Goal: Task Accomplishment & Management: Manage account settings

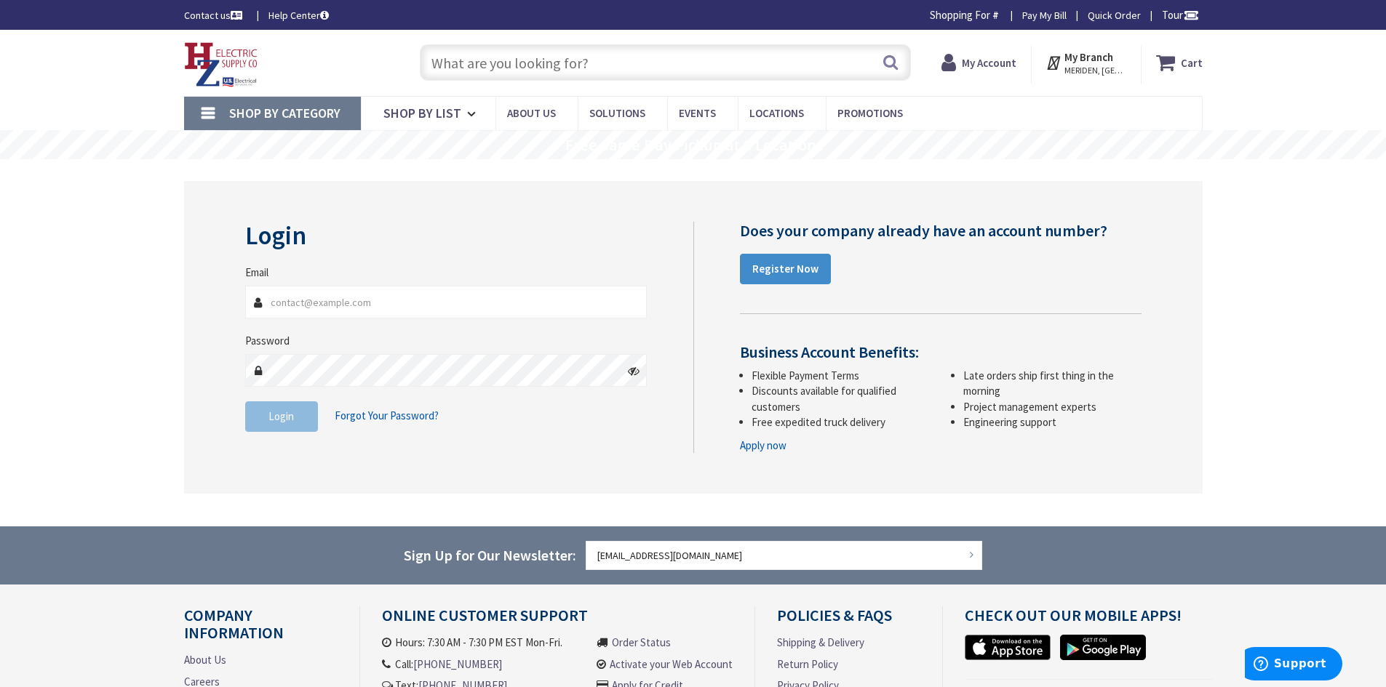
type input "[EMAIL_ADDRESS][DOMAIN_NAME]"
click at [292, 424] on button "Login" at bounding box center [281, 417] width 73 height 31
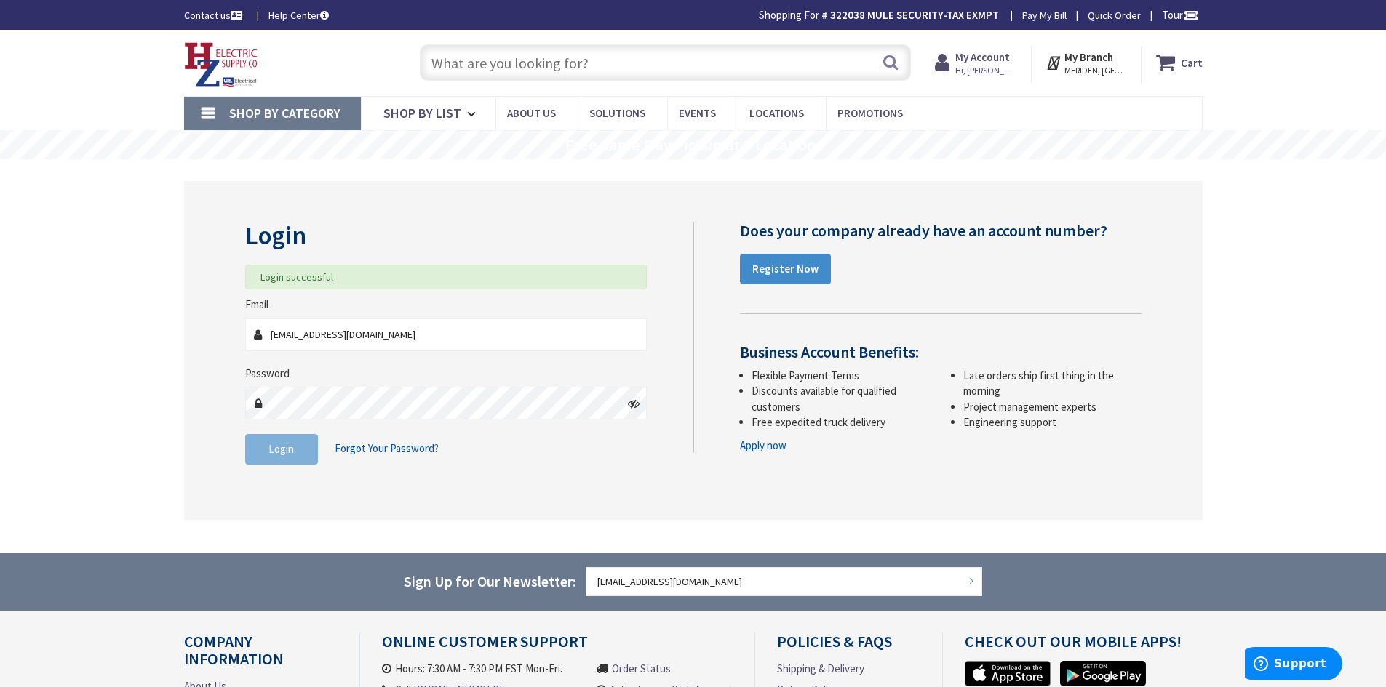
type input "[GEOGRAPHIC_DATA], [GEOGRAPHIC_DATA]"
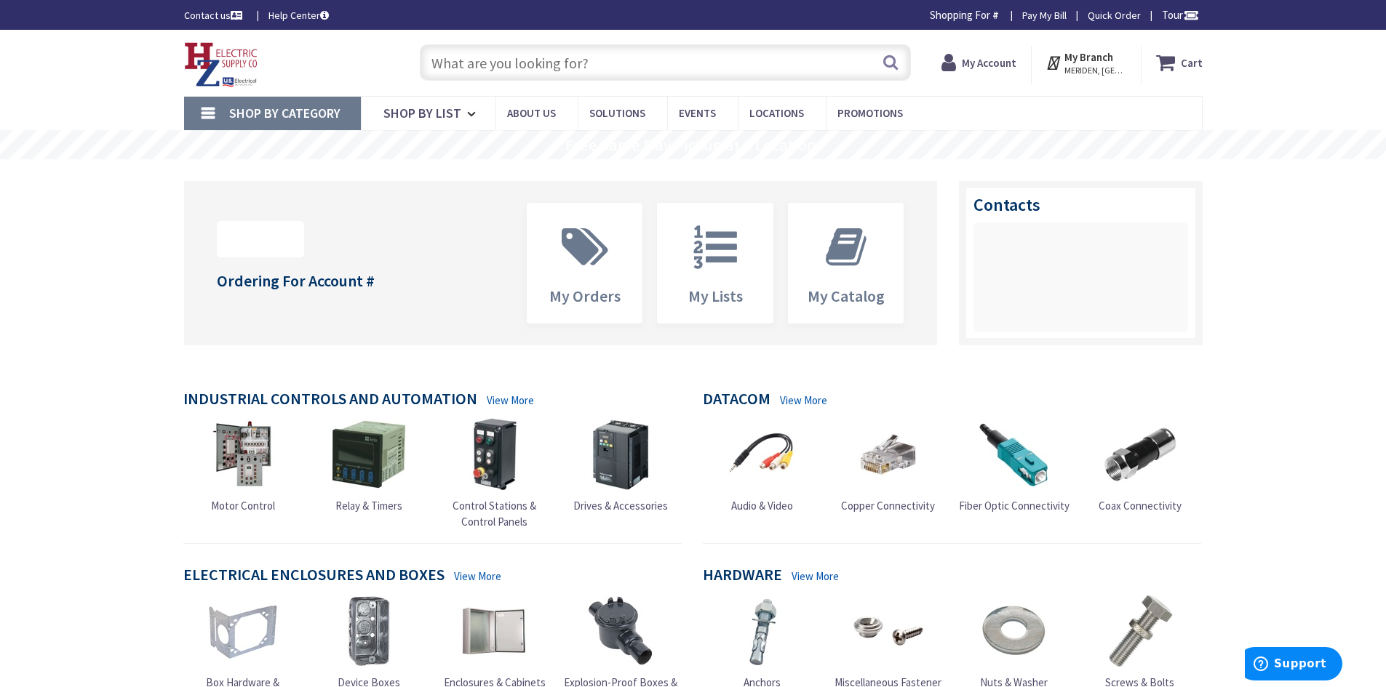
click at [994, 62] on strong "My Account" at bounding box center [989, 63] width 55 height 14
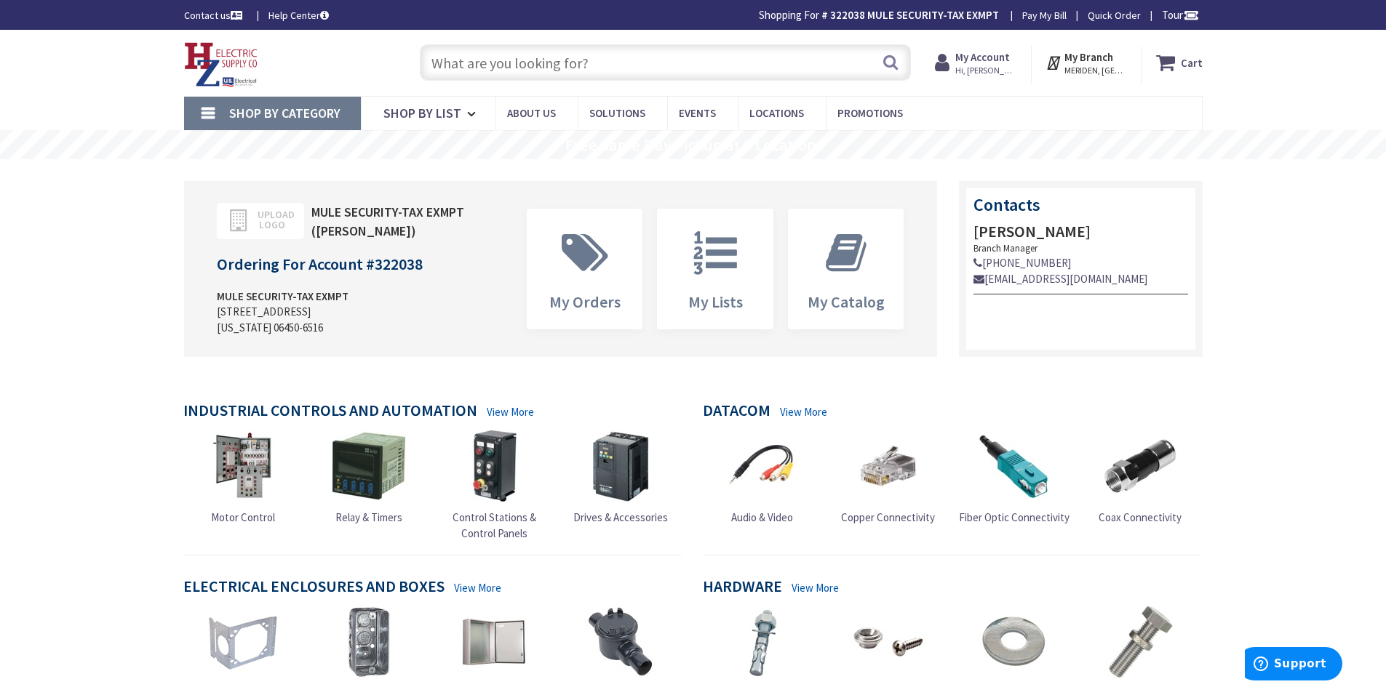
click at [981, 63] on strong "My Account" at bounding box center [982, 57] width 55 height 14
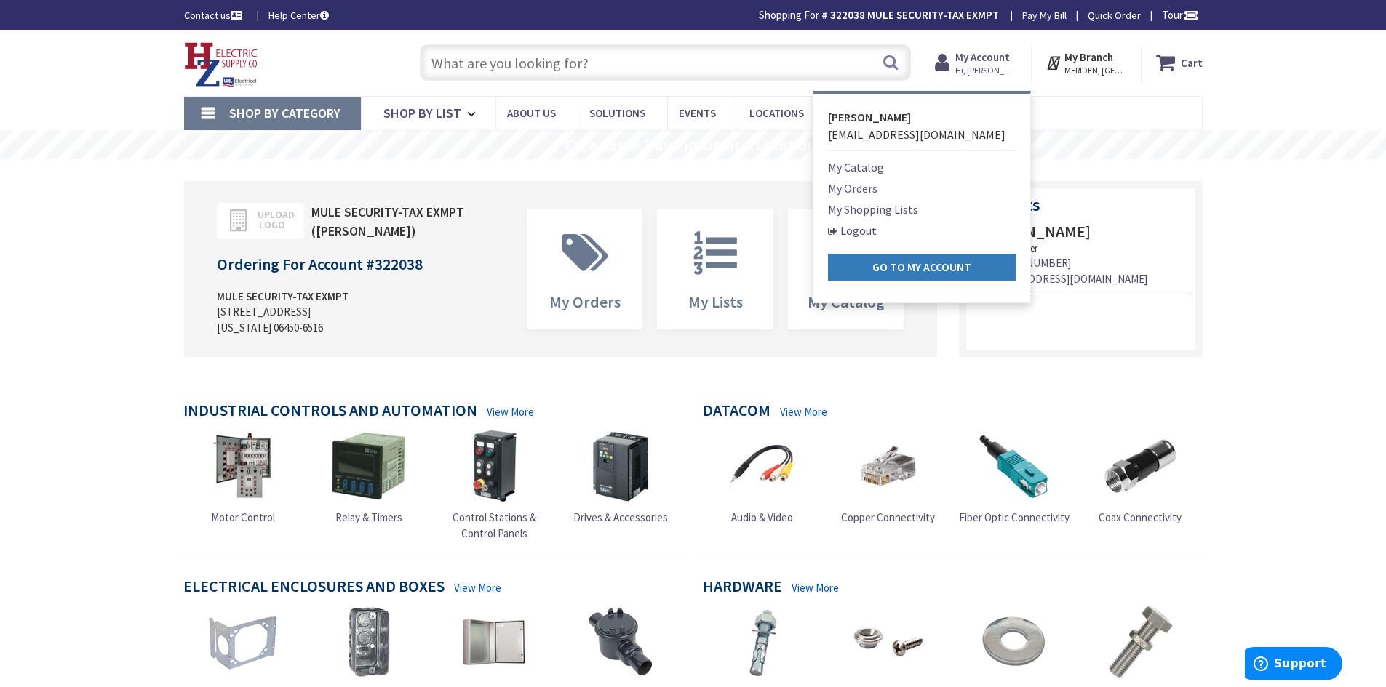
click at [937, 271] on strong "Go to My Account" at bounding box center [921, 267] width 99 height 15
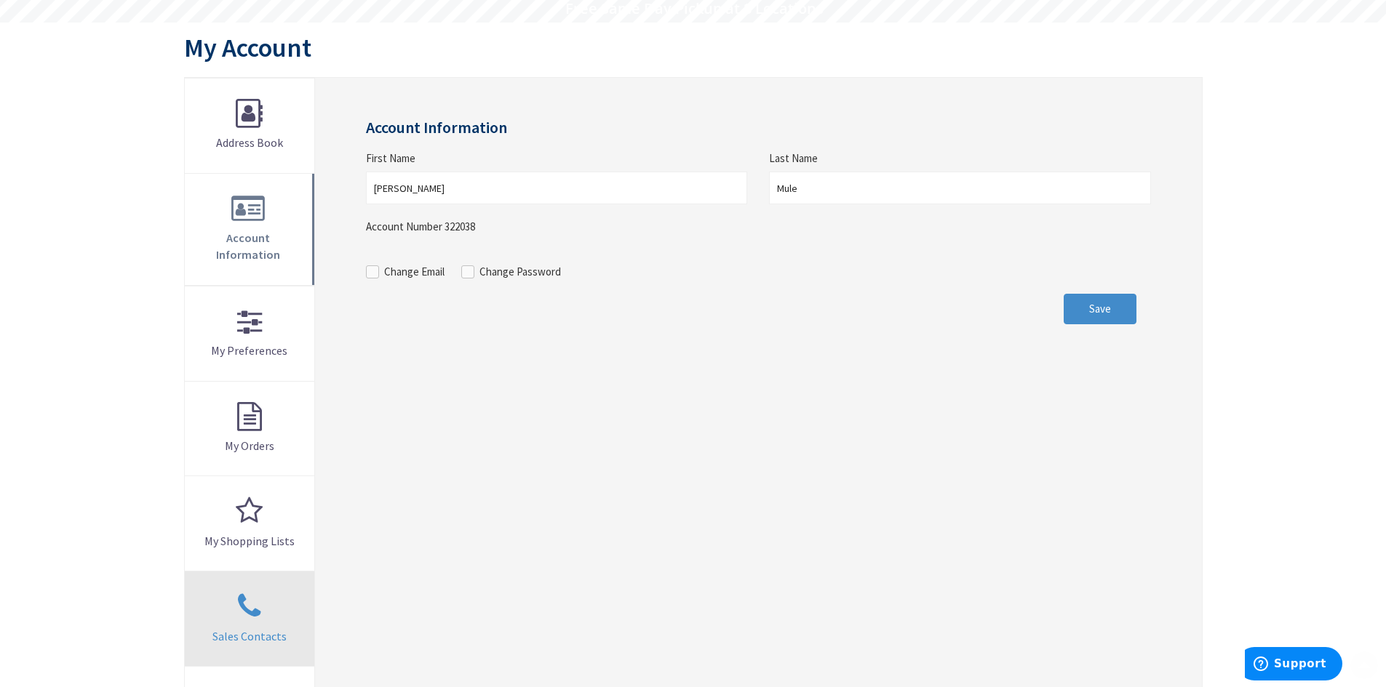
scroll to position [218, 0]
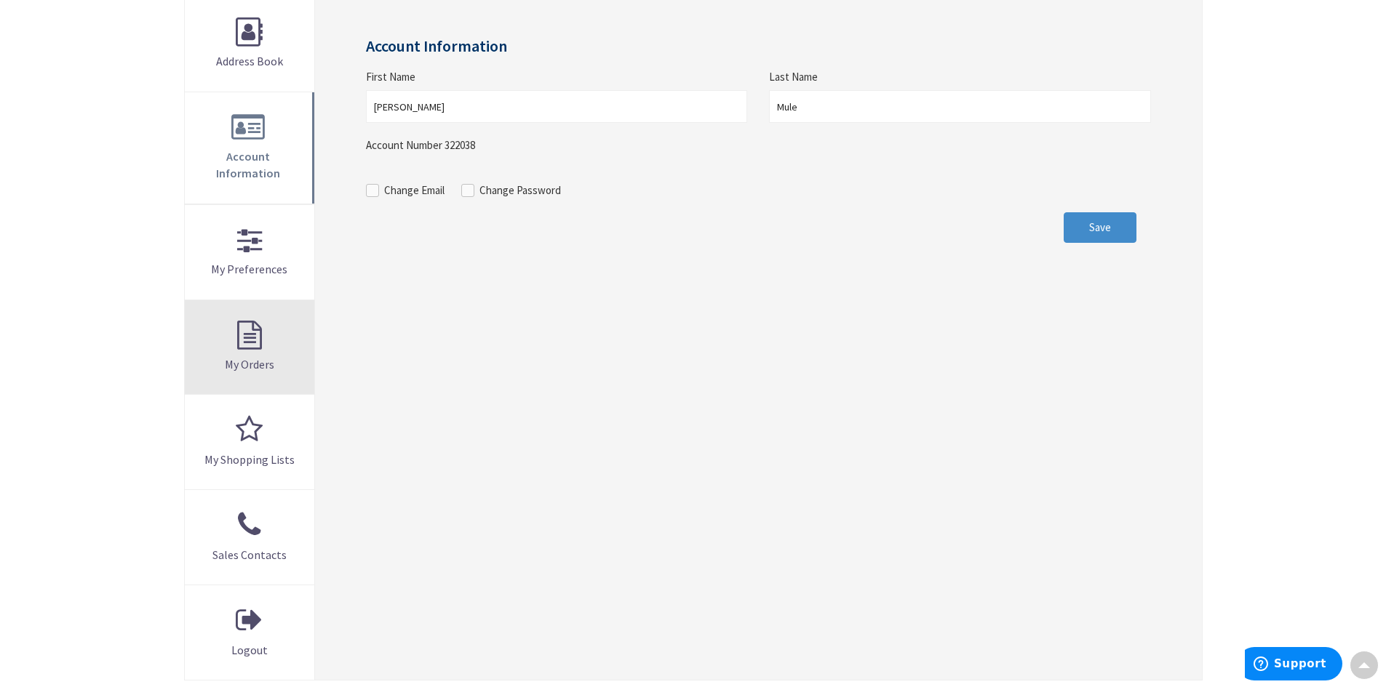
click at [243, 335] on link "My Orders" at bounding box center [250, 347] width 130 height 95
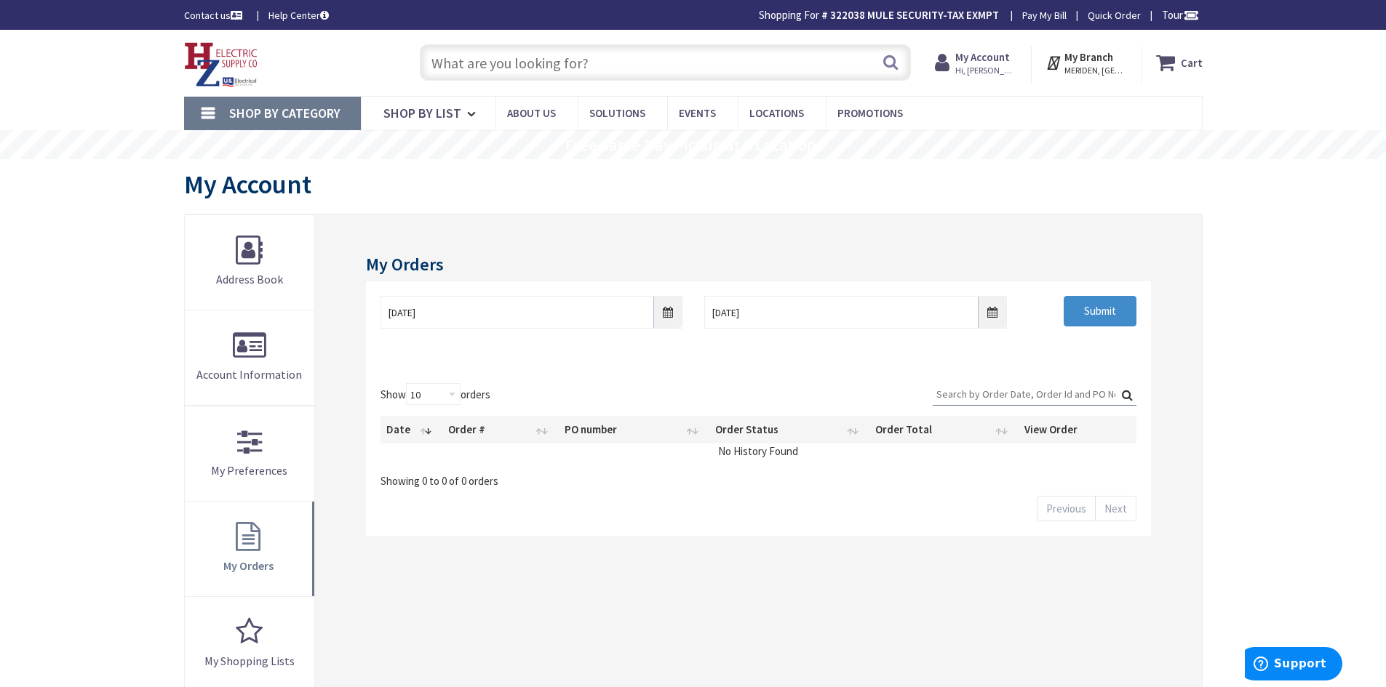
click at [997, 55] on strong "My Account" at bounding box center [982, 57] width 55 height 14
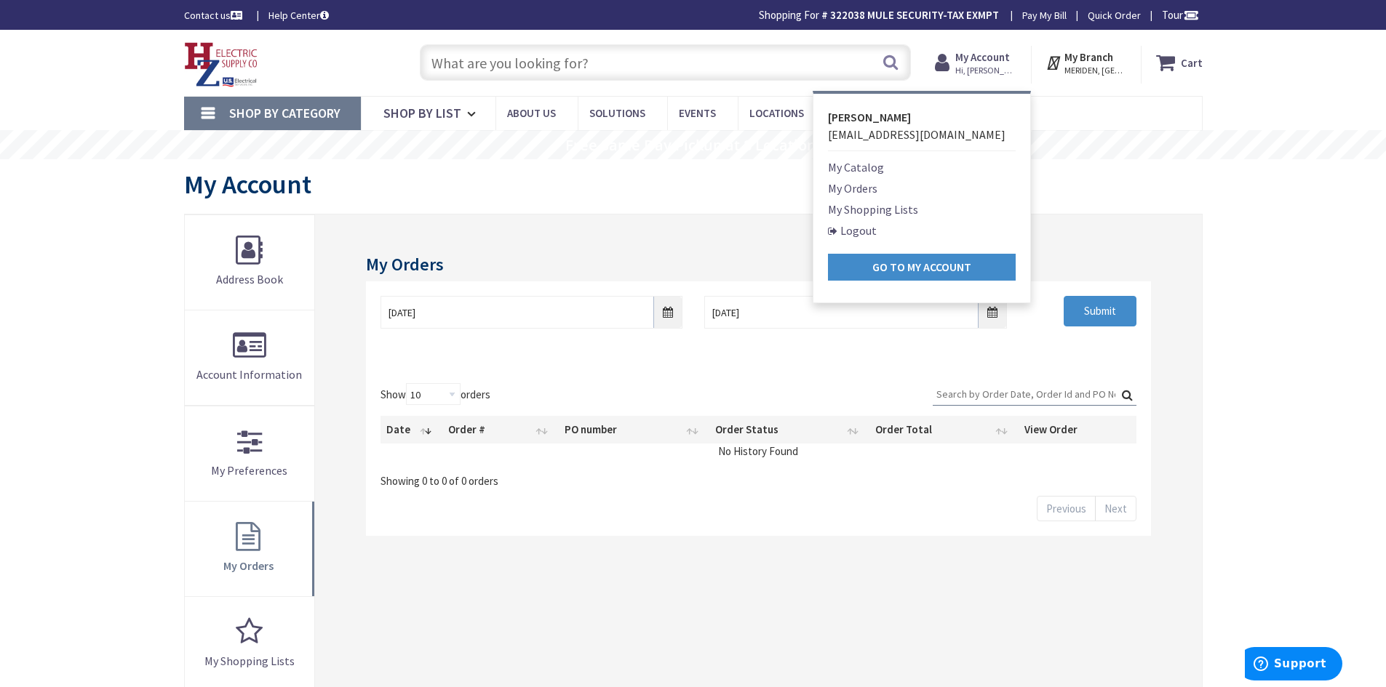
click at [1036, 15] on link "Pay My Bill" at bounding box center [1044, 15] width 44 height 15
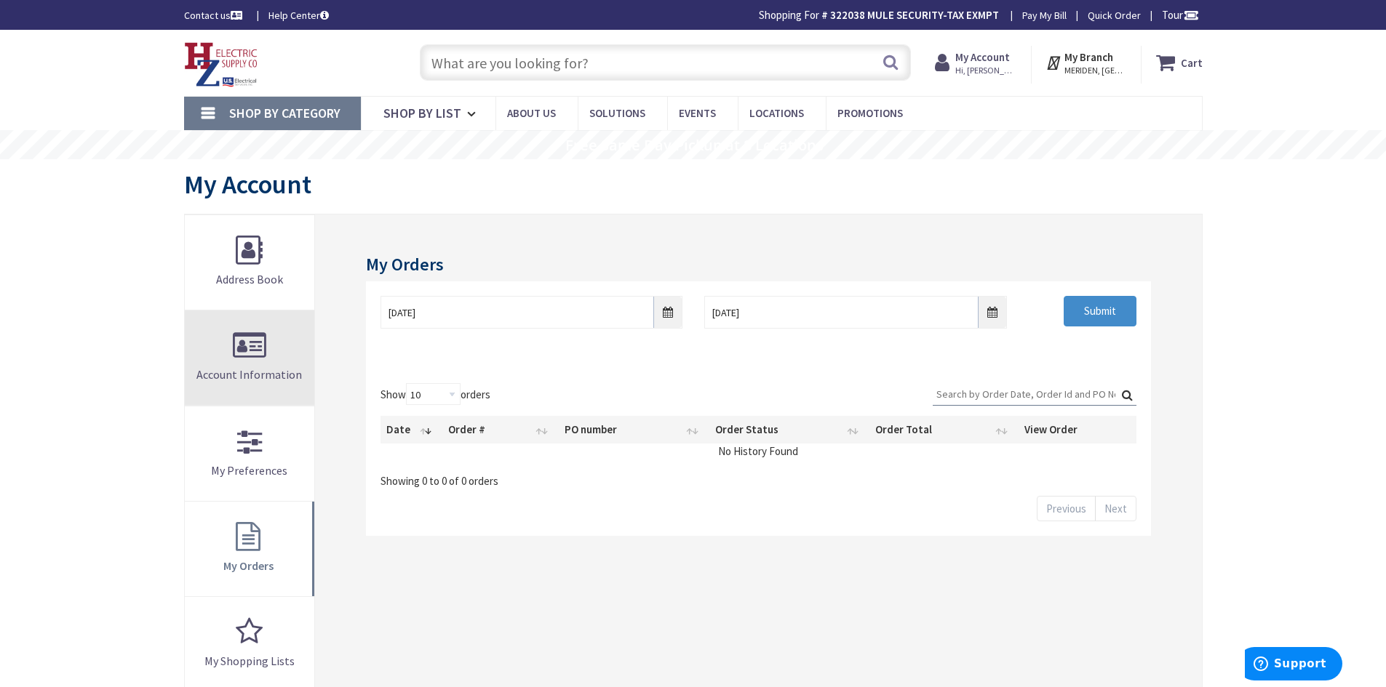
click at [262, 358] on link "Account Information" at bounding box center [250, 358] width 130 height 95
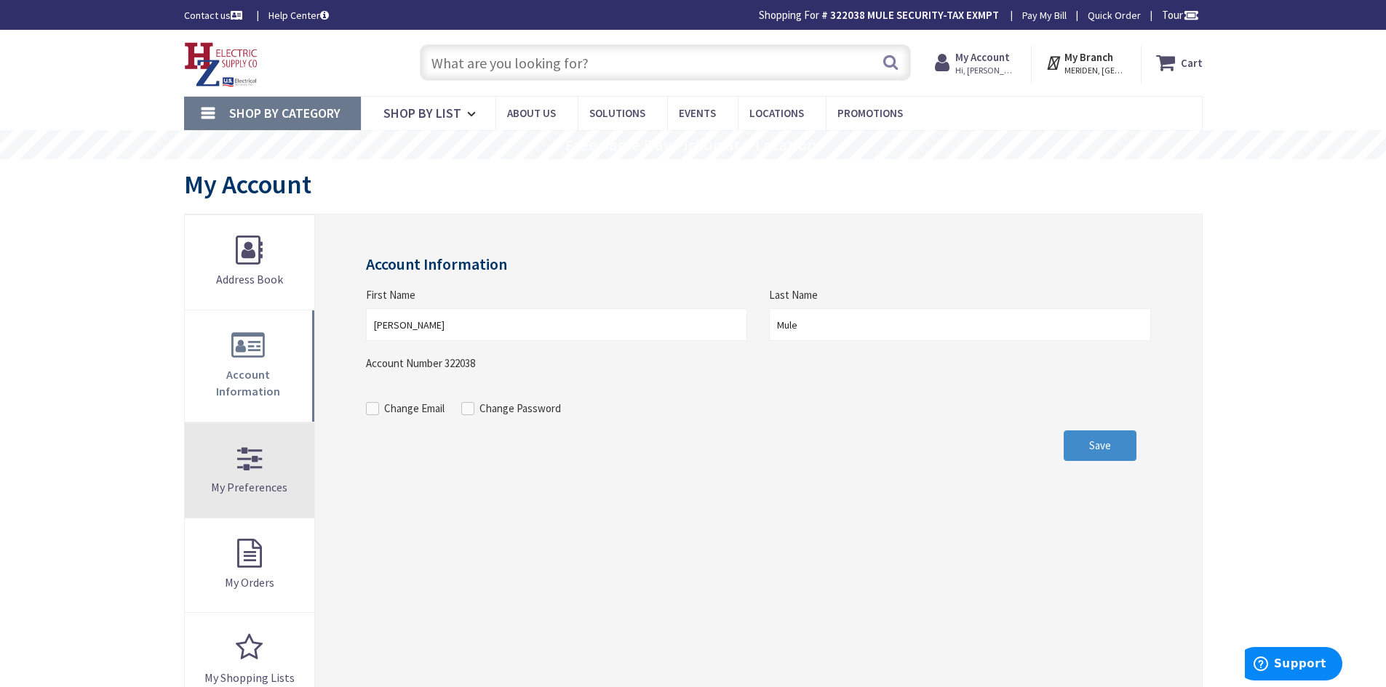
click at [254, 485] on link "My Preferences" at bounding box center [250, 470] width 130 height 95
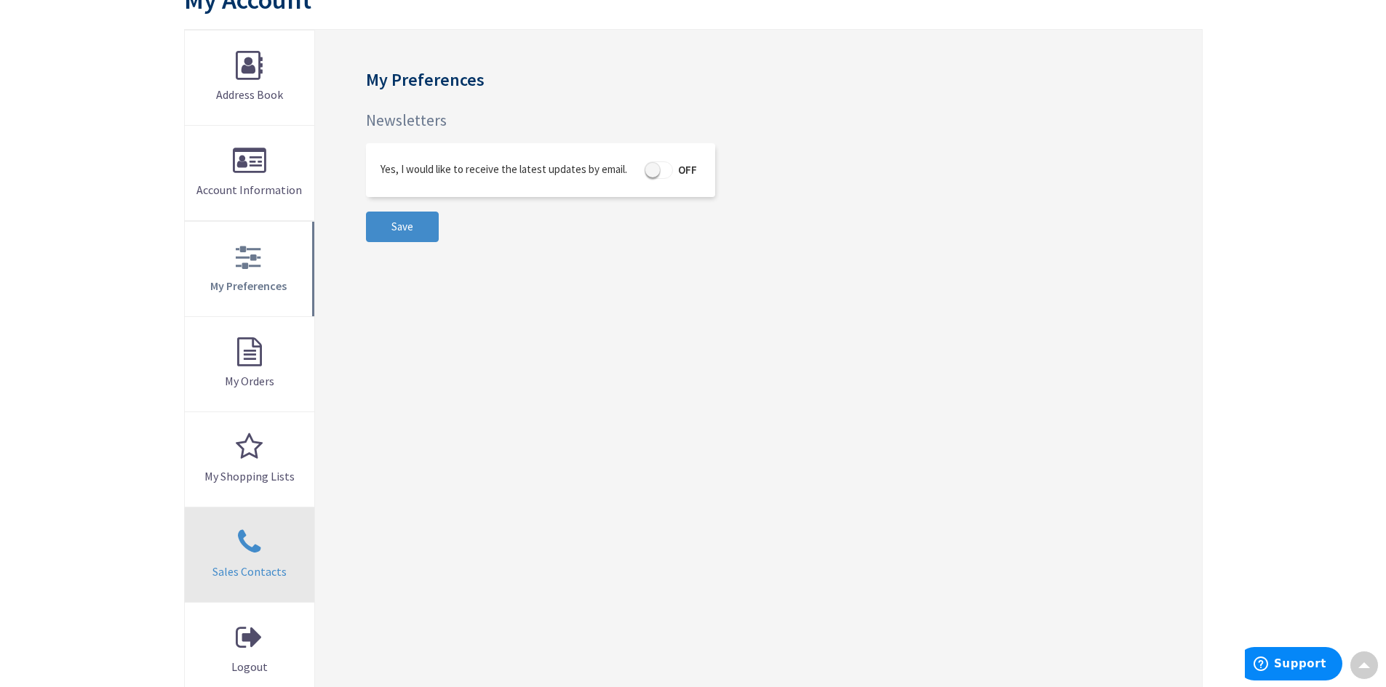
scroll to position [73, 0]
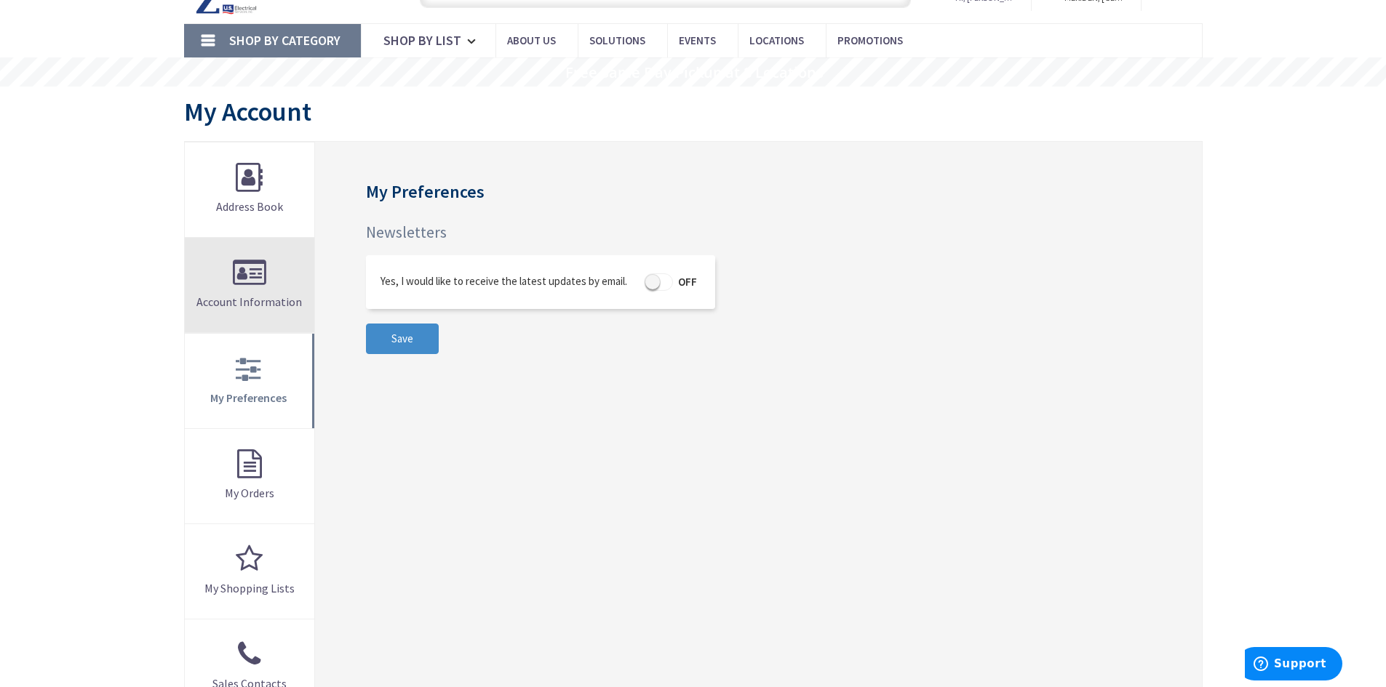
click at [255, 272] on link "Account Information" at bounding box center [250, 285] width 130 height 95
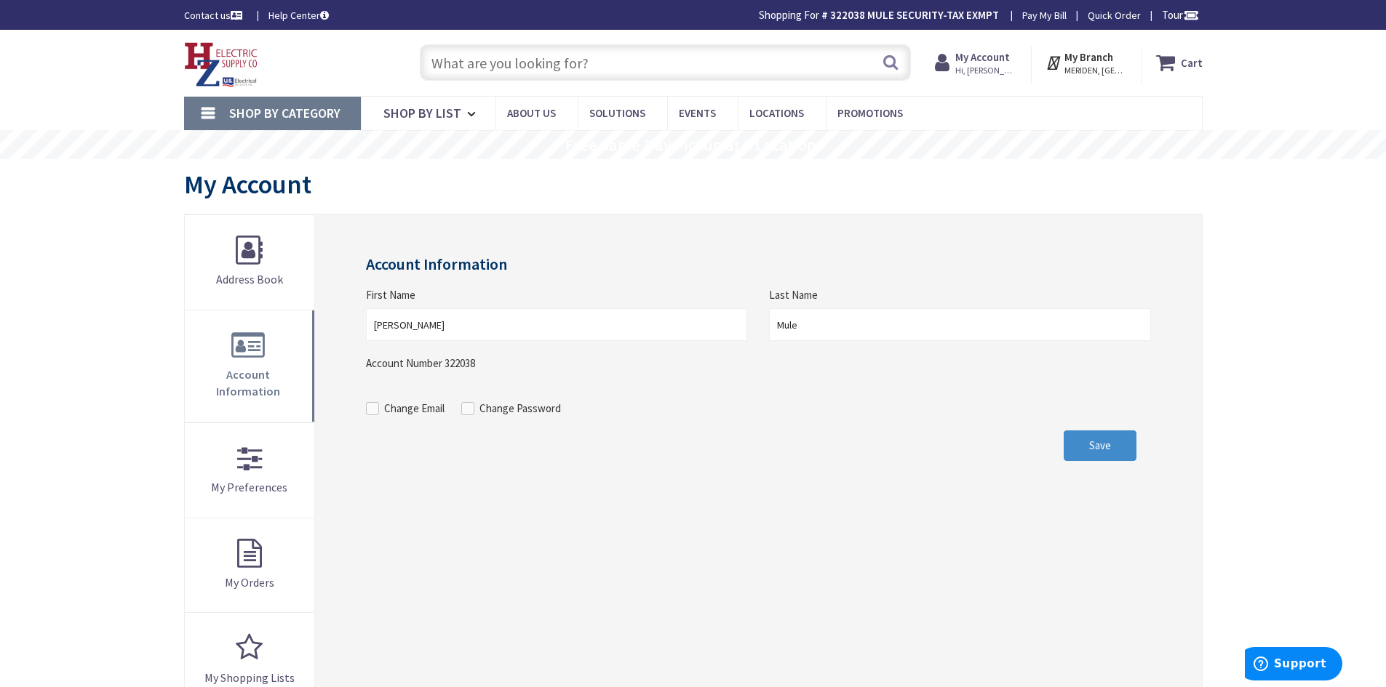
click at [997, 68] on span "Hi, [PERSON_NAME]" at bounding box center [986, 71] width 62 height 12
